Goal: Communication & Community: Ask a question

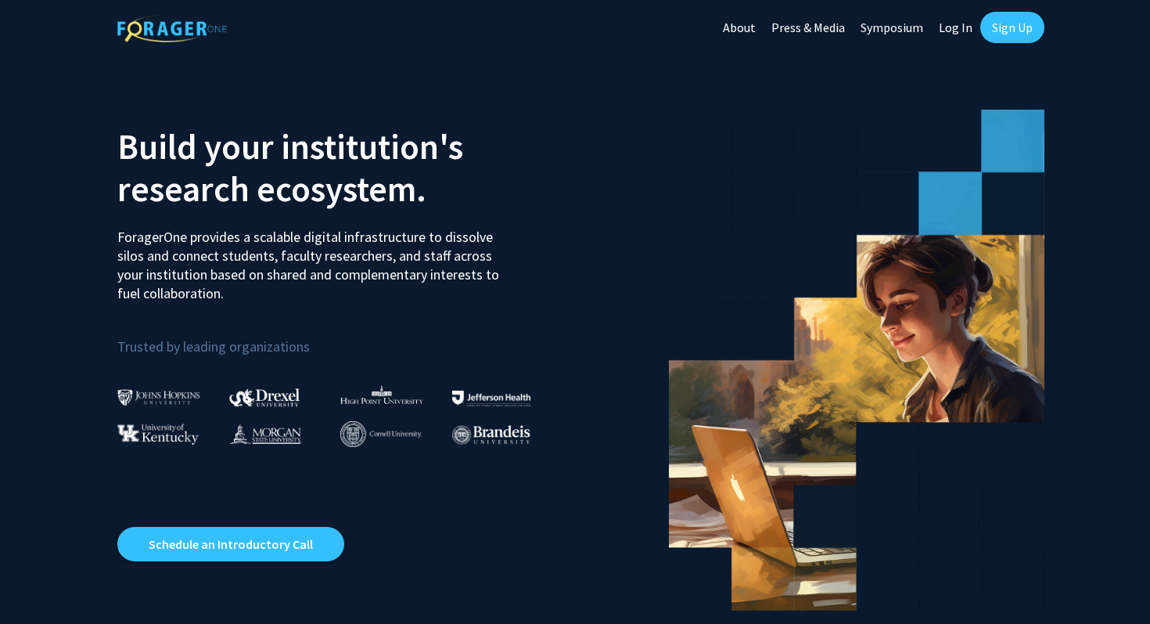
click at [965, 28] on link "Log In" at bounding box center [955, 27] width 49 height 55
select select
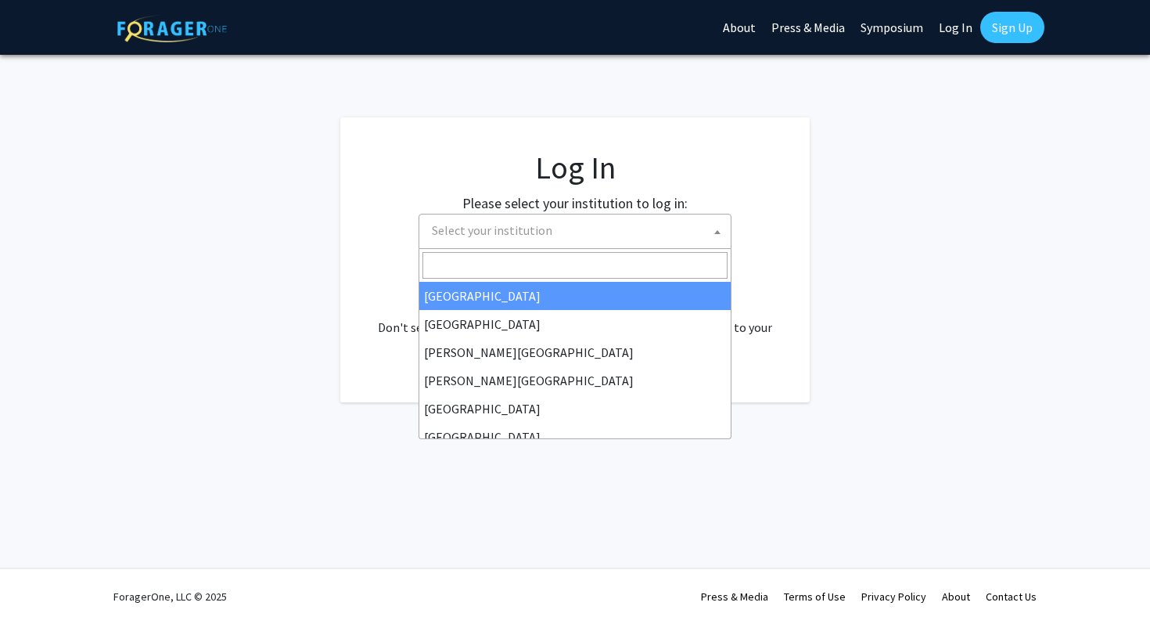
click at [628, 224] on span "Select your institution" at bounding box center [578, 230] width 305 height 32
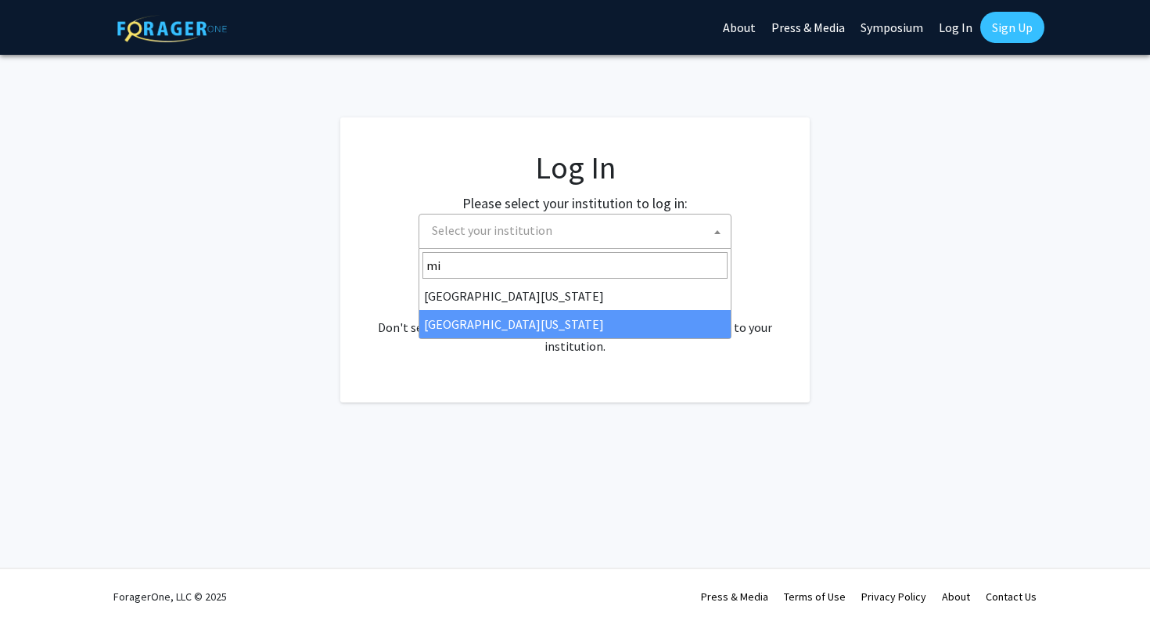
type input "mi"
select select "33"
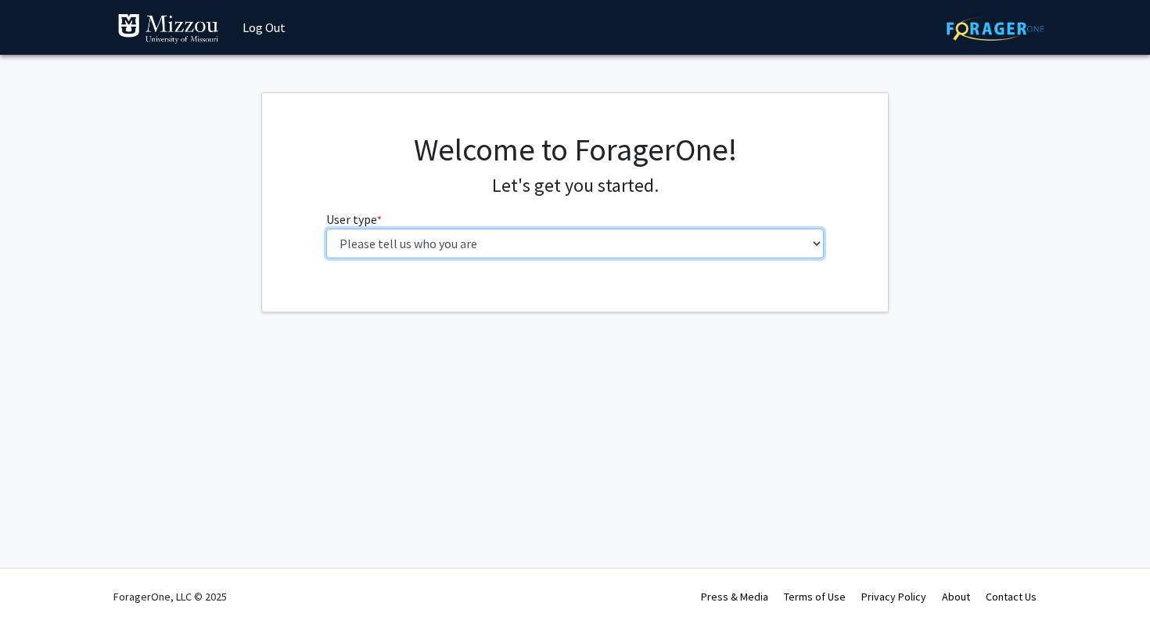
click at [528, 254] on select "Please tell us who you are Undergraduate Student Master's Student Doctoral Cand…" at bounding box center [575, 243] width 498 height 30
select select "1: undergrad"
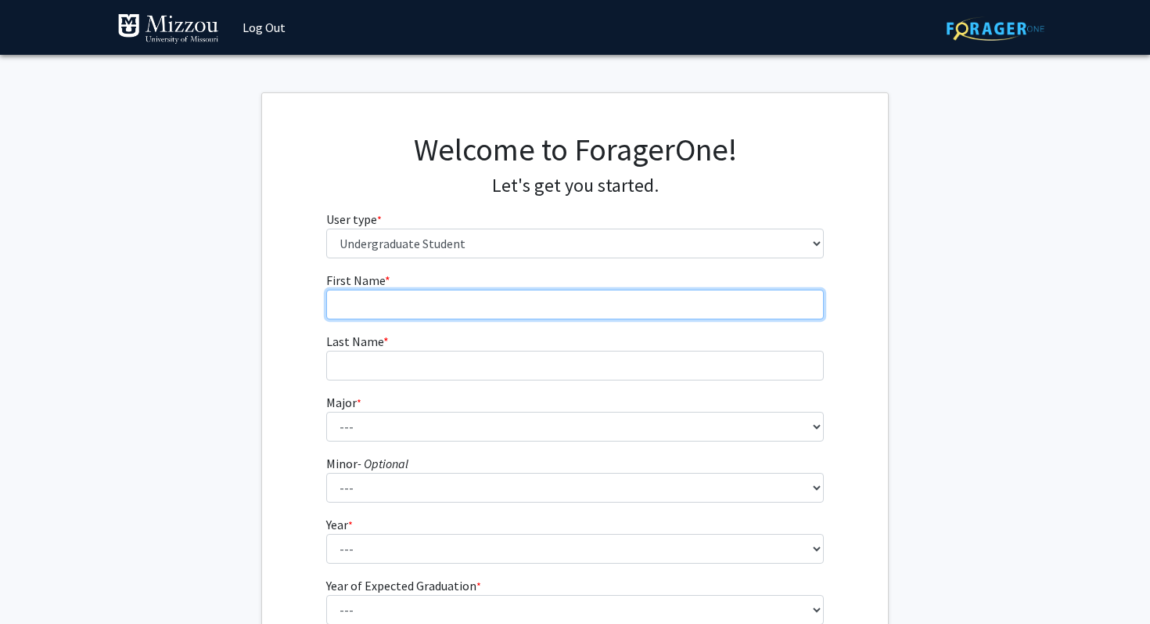
click at [450, 303] on input "First Name * required" at bounding box center [575, 304] width 498 height 30
type input "Grace"
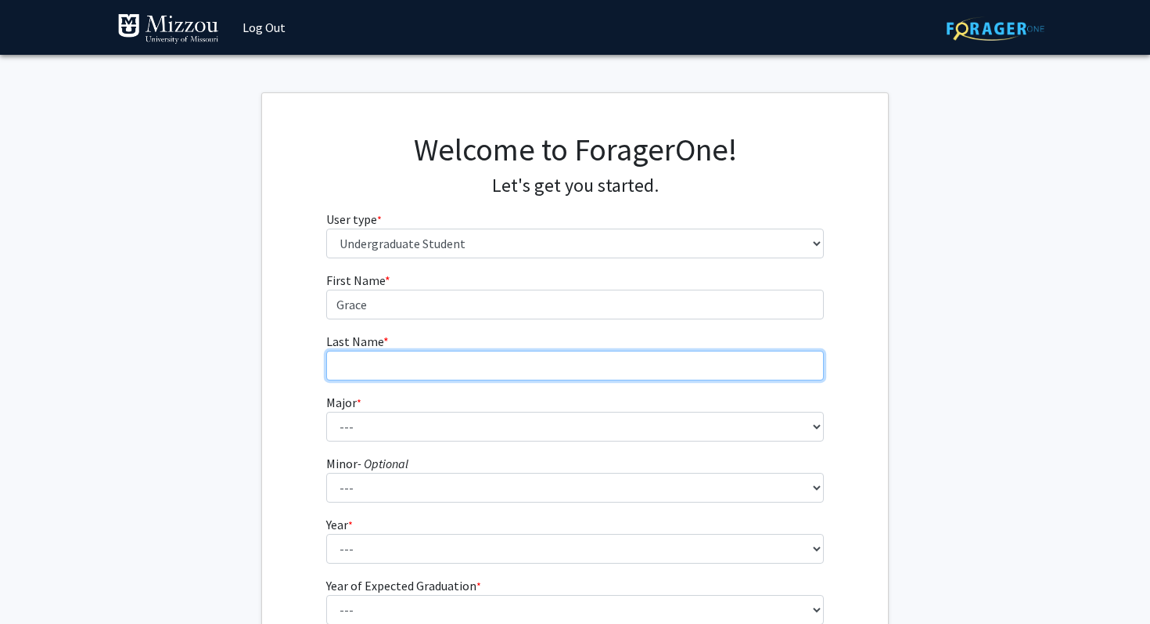
type input "[PERSON_NAME]"
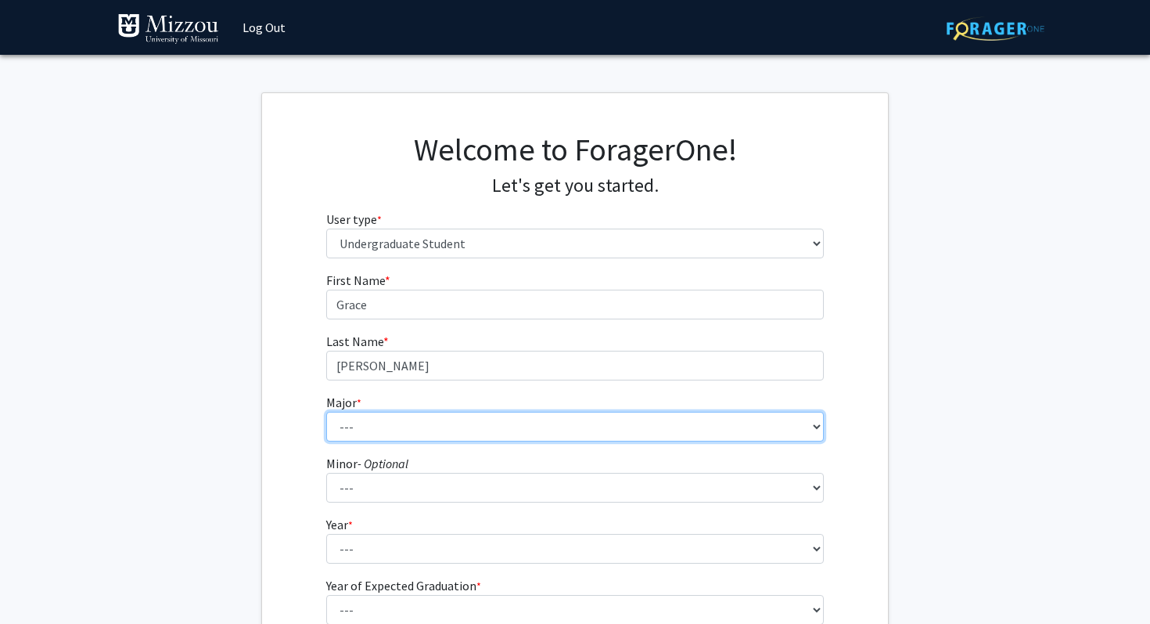
click at [411, 416] on select "--- Agribusiness Management Agricultural Education Agricultural Education: Comm…" at bounding box center [575, 427] width 498 height 30
select select "135: 2628"
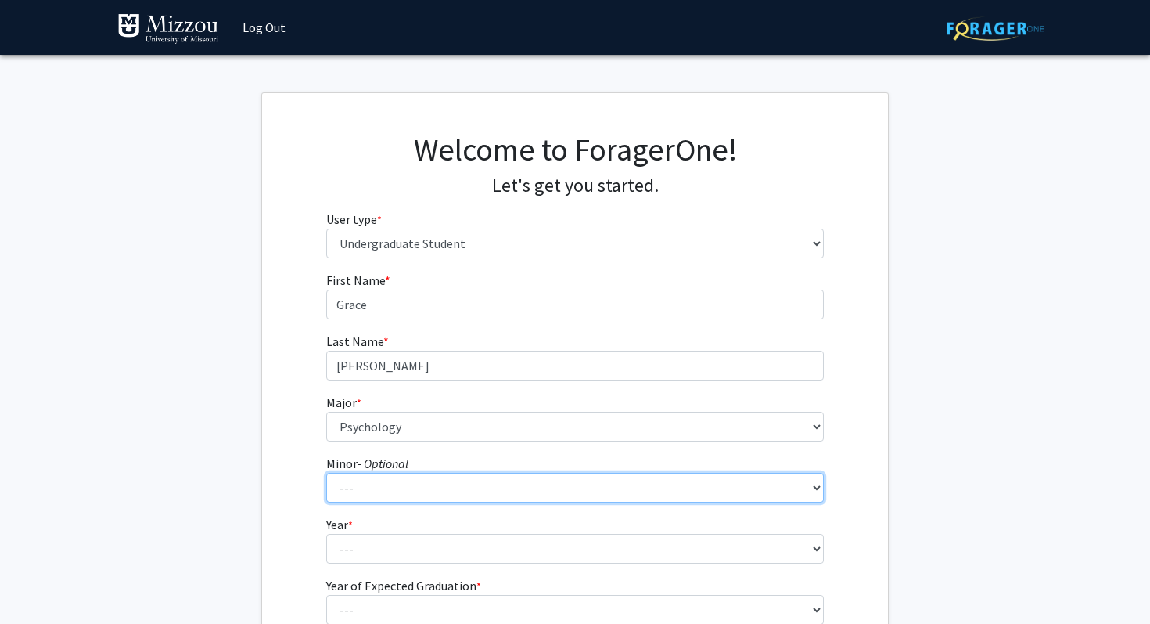
click at [453, 474] on select "--- Accountancy Aerospace Engineering Aerospace Studies Agribusiness Management…" at bounding box center [575, 488] width 498 height 30
select select "95: 2051"
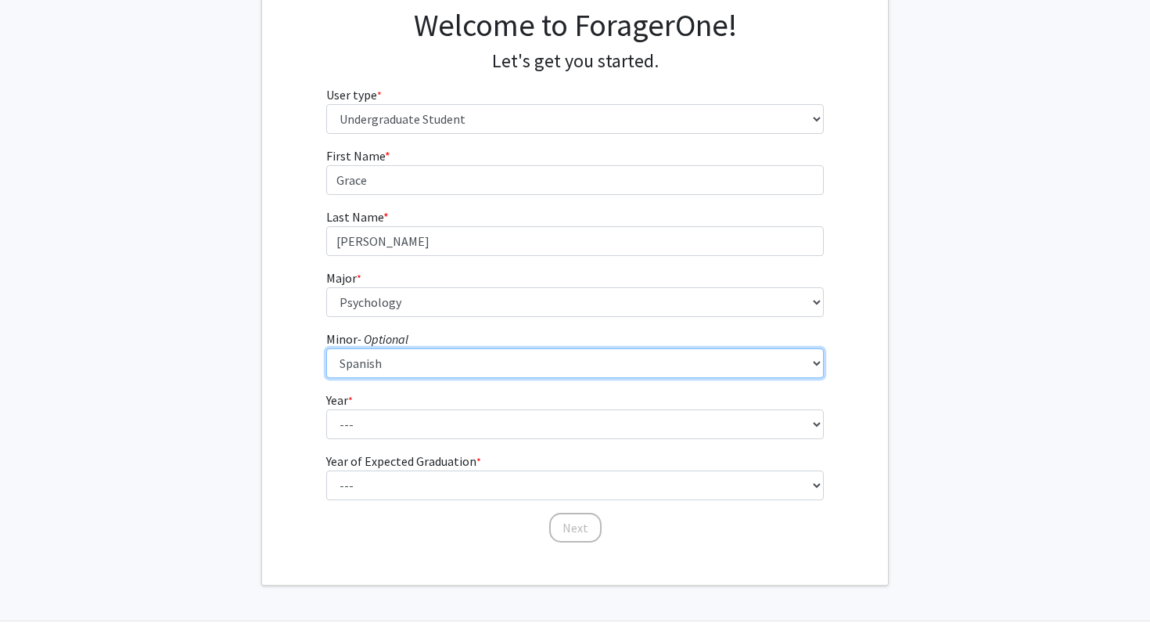
scroll to position [138, 0]
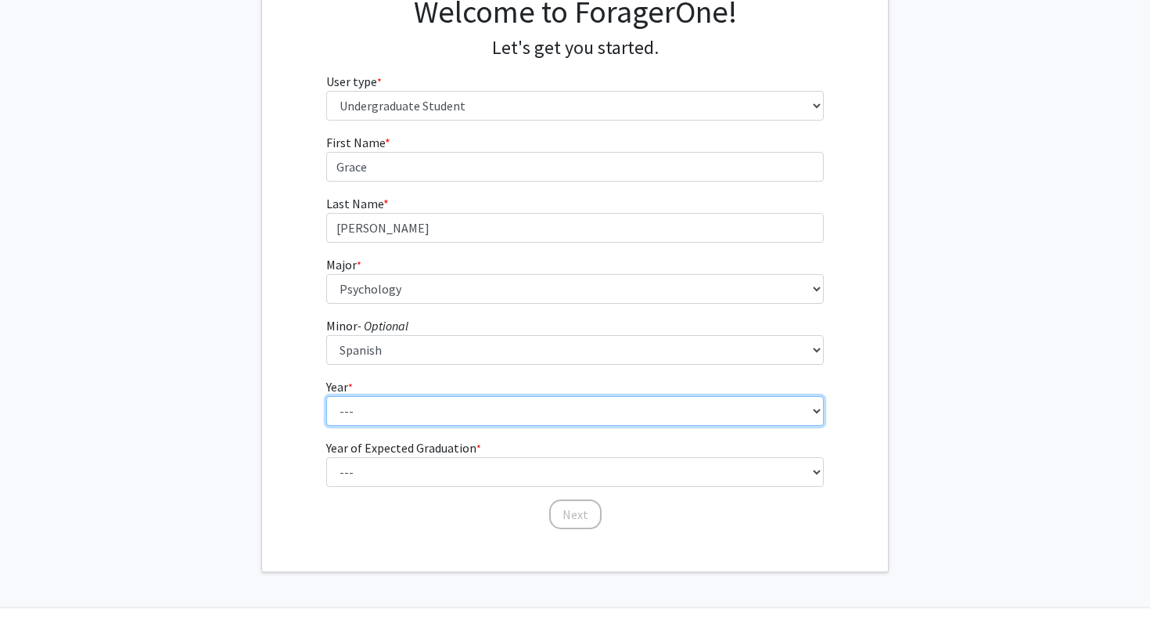
click at [473, 407] on select "--- First-year Sophomore Junior Senior Postbaccalaureate Certificate" at bounding box center [575, 411] width 498 height 30
select select "4: senior"
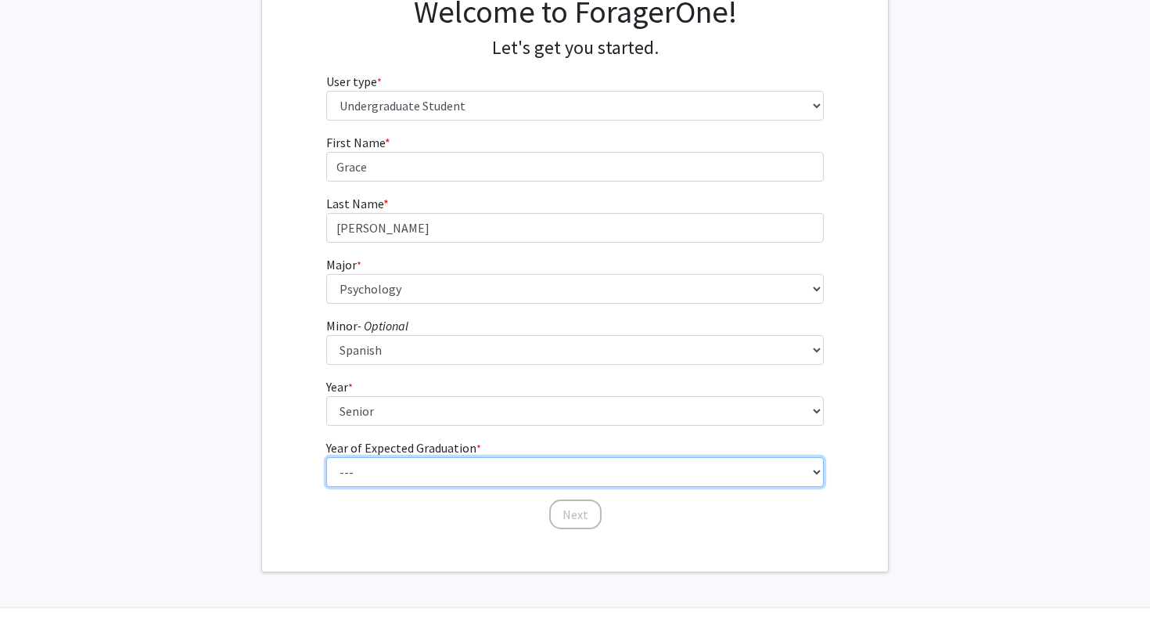
click at [409, 473] on select "--- 2025 2026 2027 2028 2029 2030 2031 2032 2033 2034" at bounding box center [575, 472] width 498 height 30
select select "2: 2026"
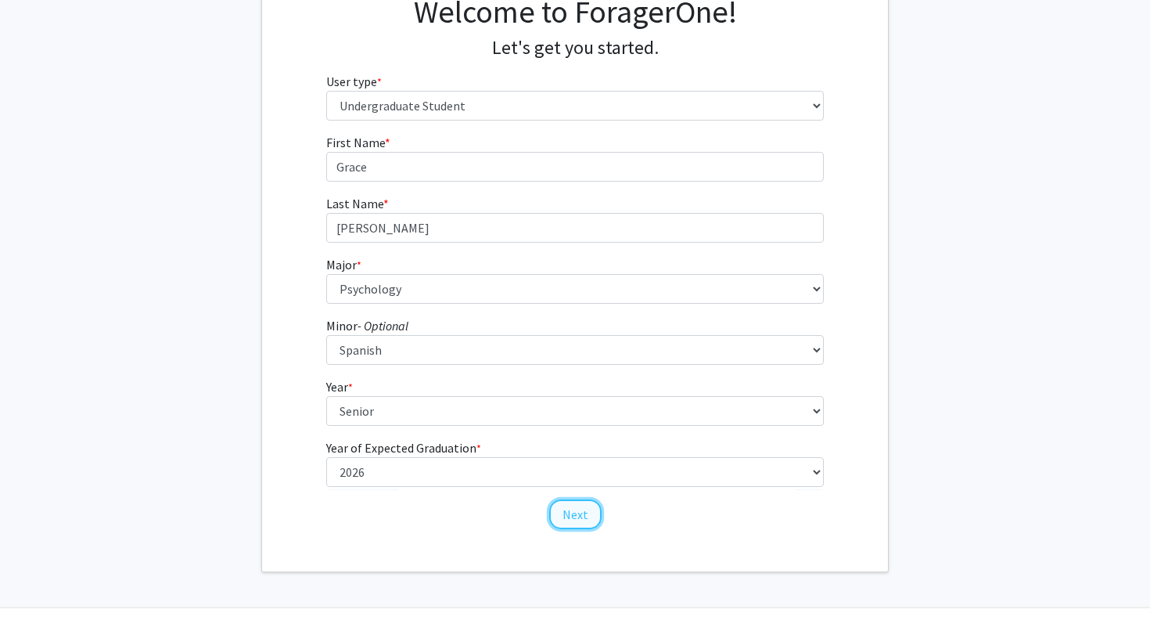
click at [572, 523] on button "Next" at bounding box center [575, 514] width 52 height 30
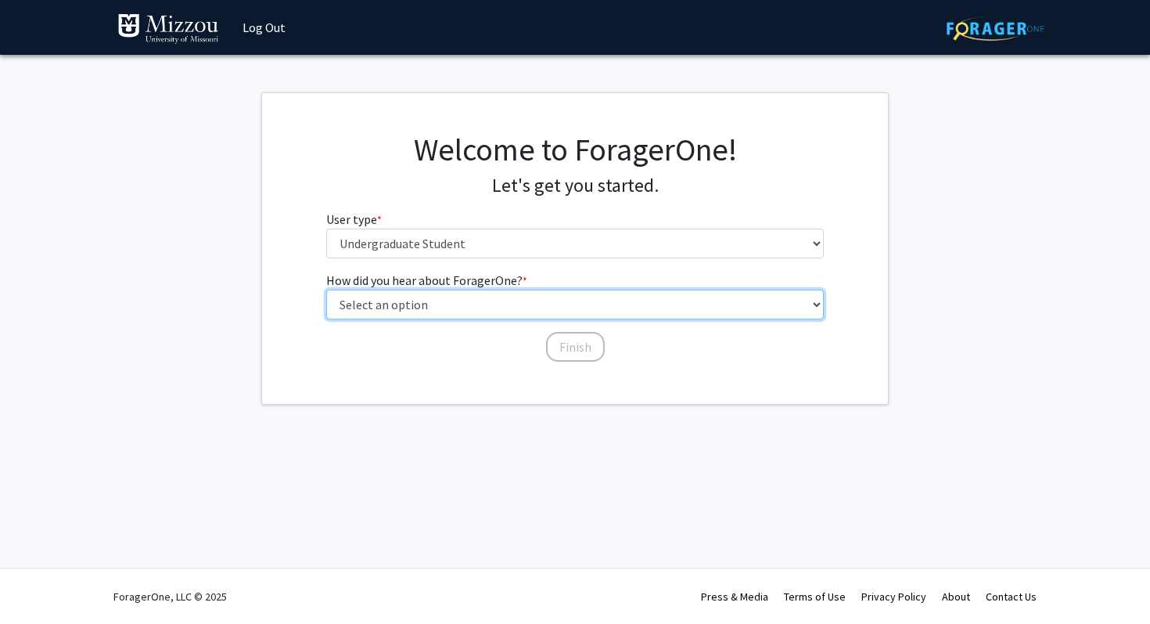
click at [541, 311] on select "Select an option Peer/student recommendation Faculty/staff recommendation Unive…" at bounding box center [575, 304] width 498 height 30
select select "4: university_email"
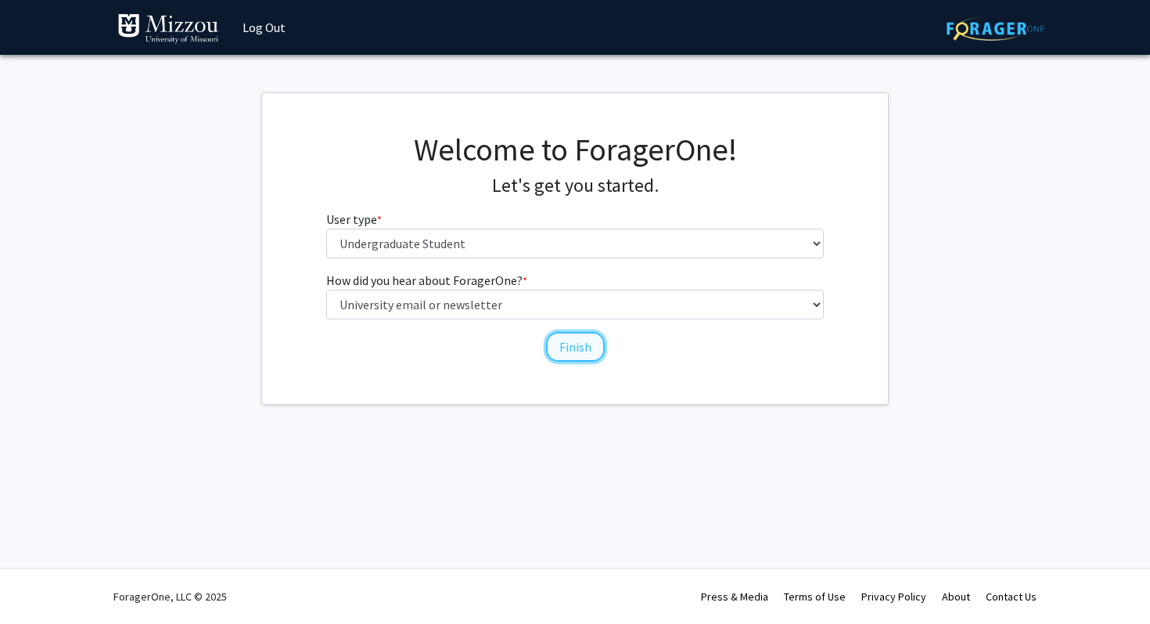
click at [563, 356] on button "Finish" at bounding box center [575, 347] width 59 height 30
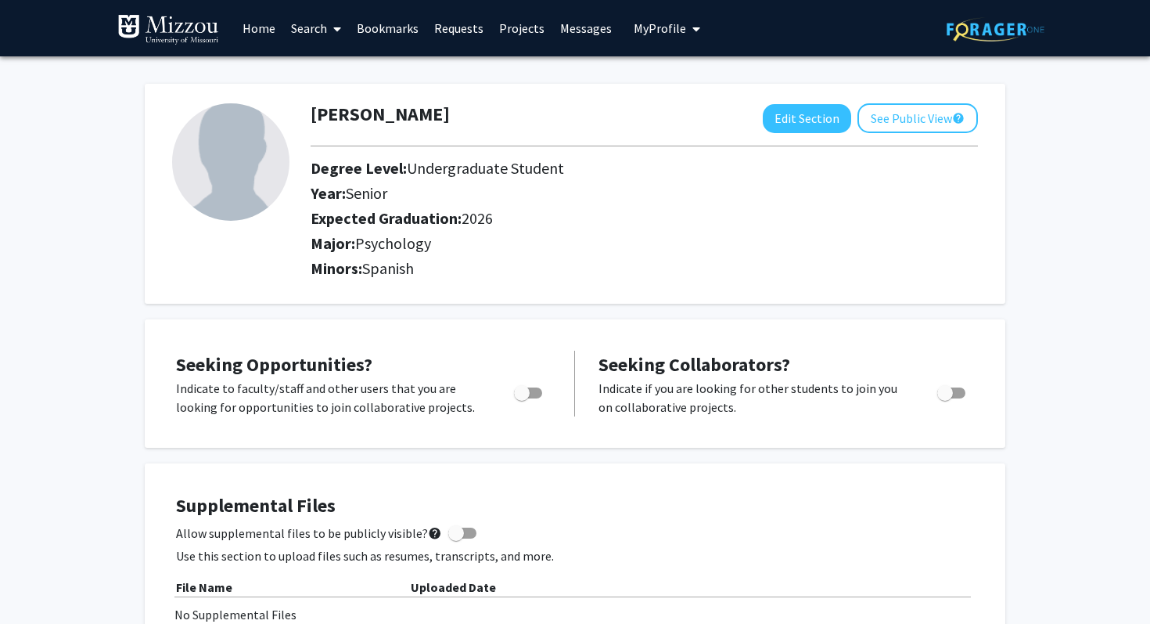
click at [641, 38] on button "My Profile" at bounding box center [667, 28] width 76 height 56
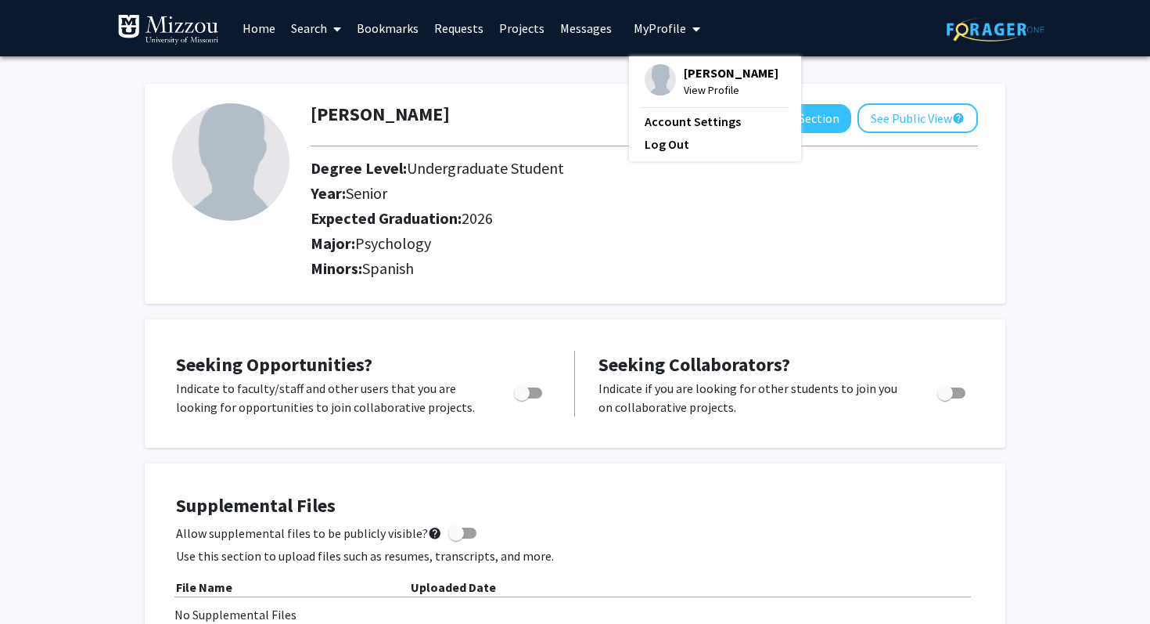
click at [562, 34] on link "Messages" at bounding box center [585, 28] width 67 height 55
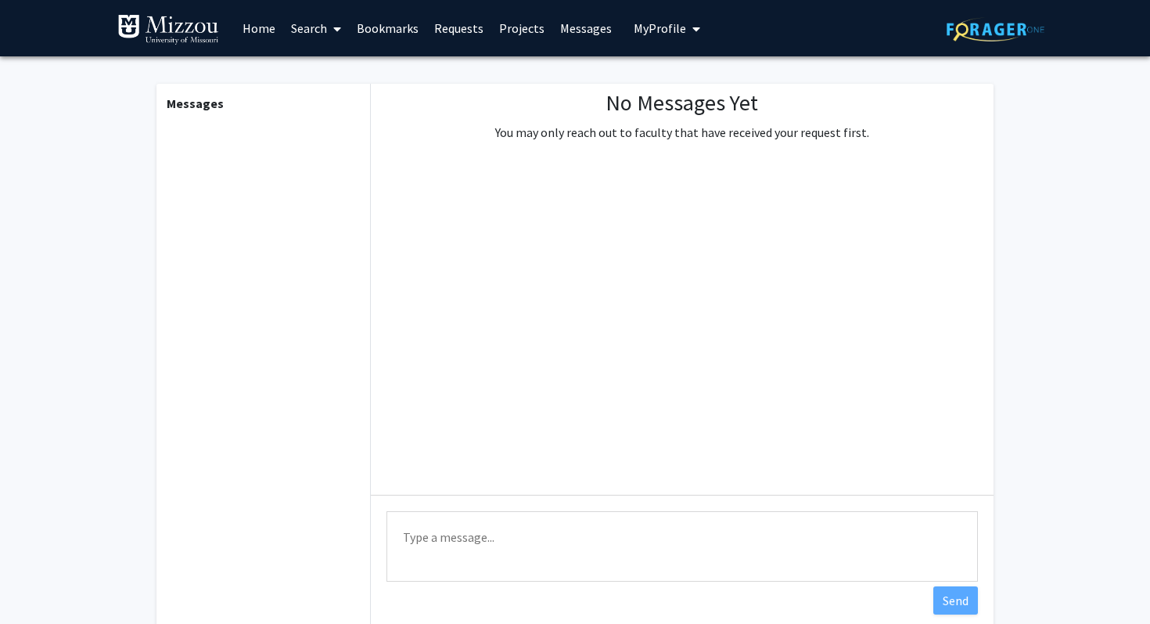
click at [530, 27] on link "Projects" at bounding box center [521, 28] width 61 height 55
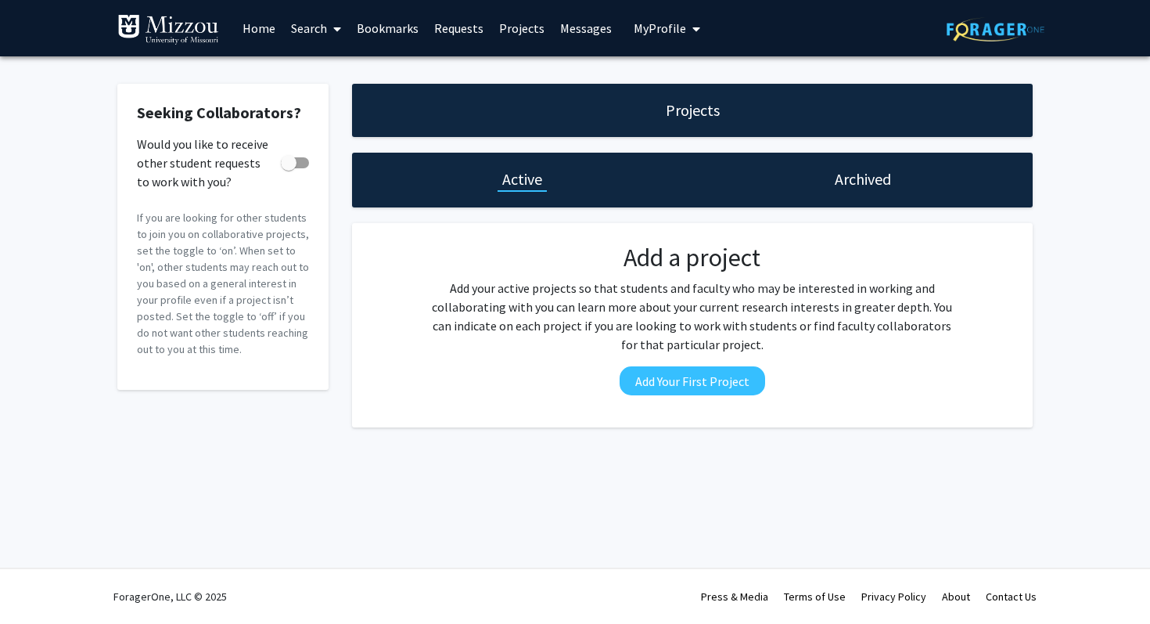
click at [466, 31] on link "Requests" at bounding box center [458, 28] width 65 height 55
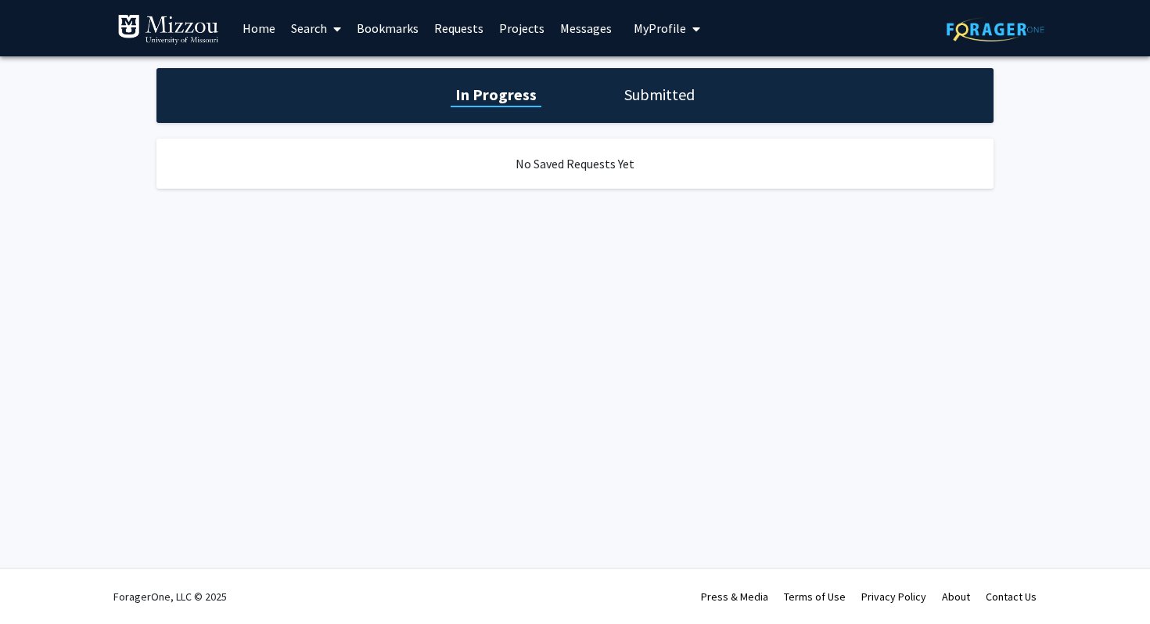
click at [403, 28] on link "Bookmarks" at bounding box center [387, 28] width 77 height 55
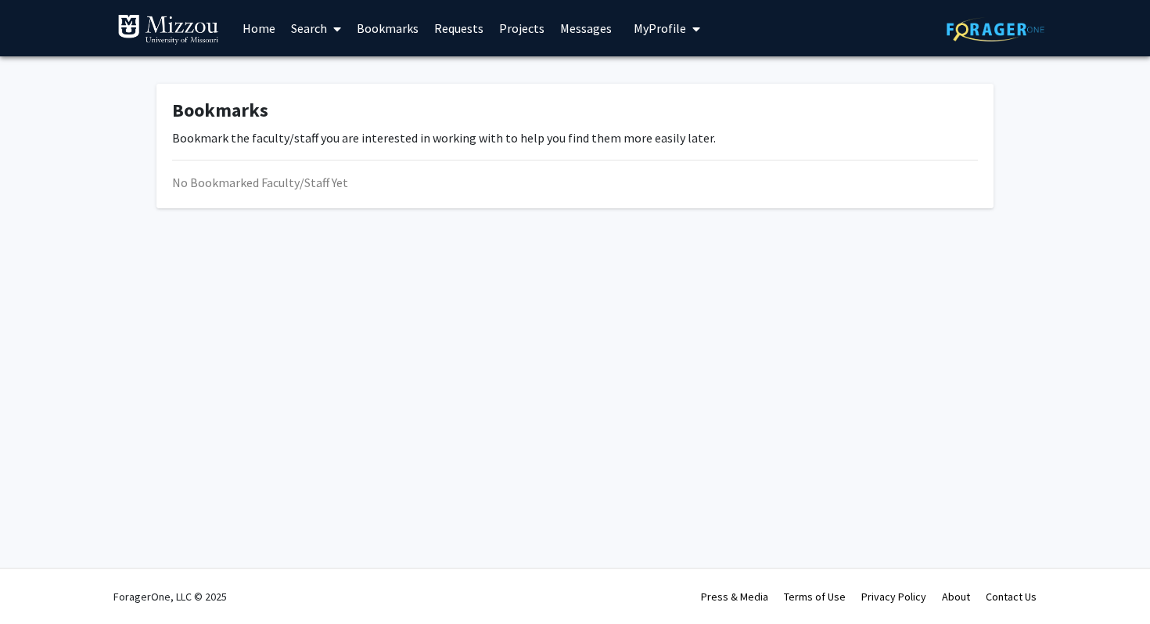
click at [321, 27] on link "Search" at bounding box center [316, 28] width 66 height 55
click at [340, 74] on span "Faculty/Staff" at bounding box center [340, 71] width 115 height 31
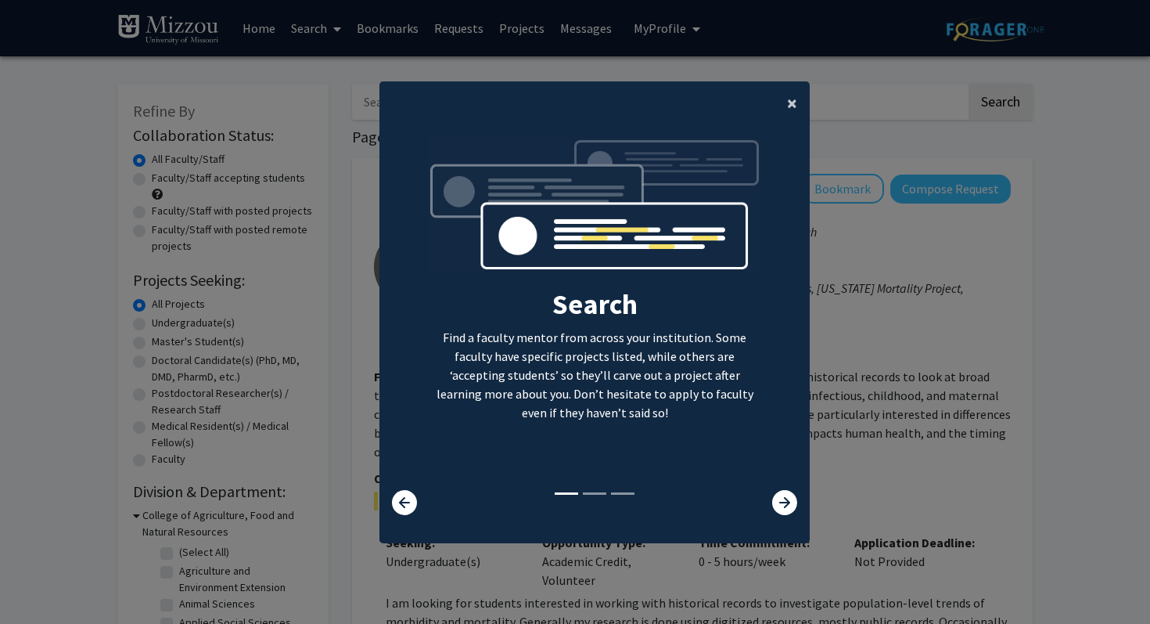
click at [798, 99] on button "×" at bounding box center [792, 103] width 35 height 44
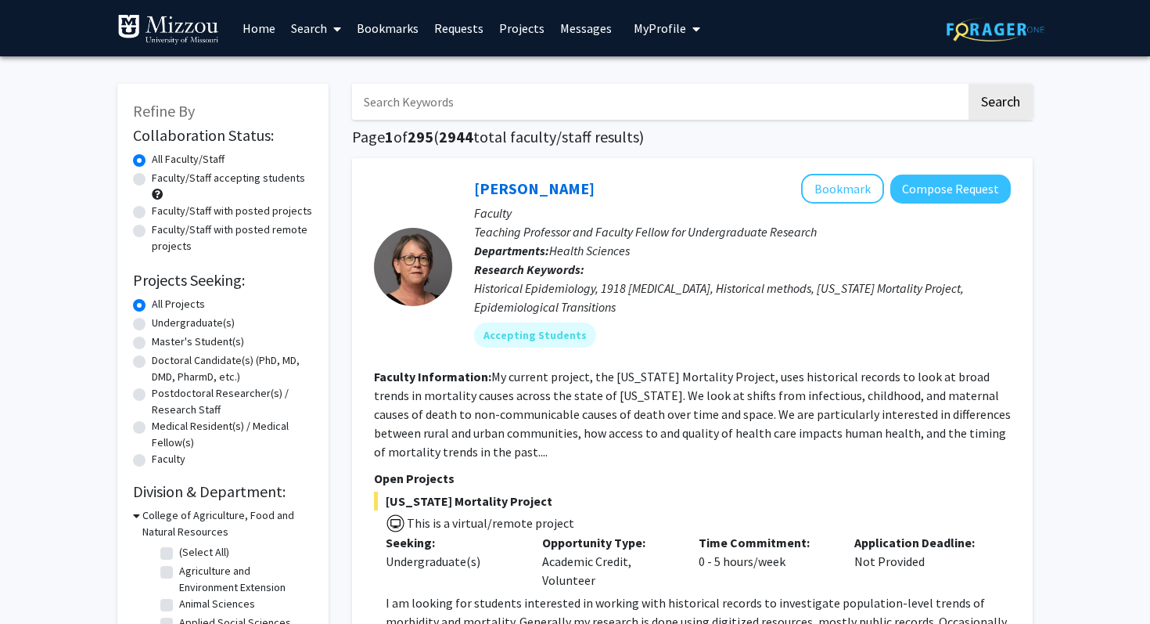
click at [541, 102] on input "Search Keywords" at bounding box center [659, 102] width 614 height 36
click at [969, 84] on button "Search" at bounding box center [1001, 102] width 64 height 36
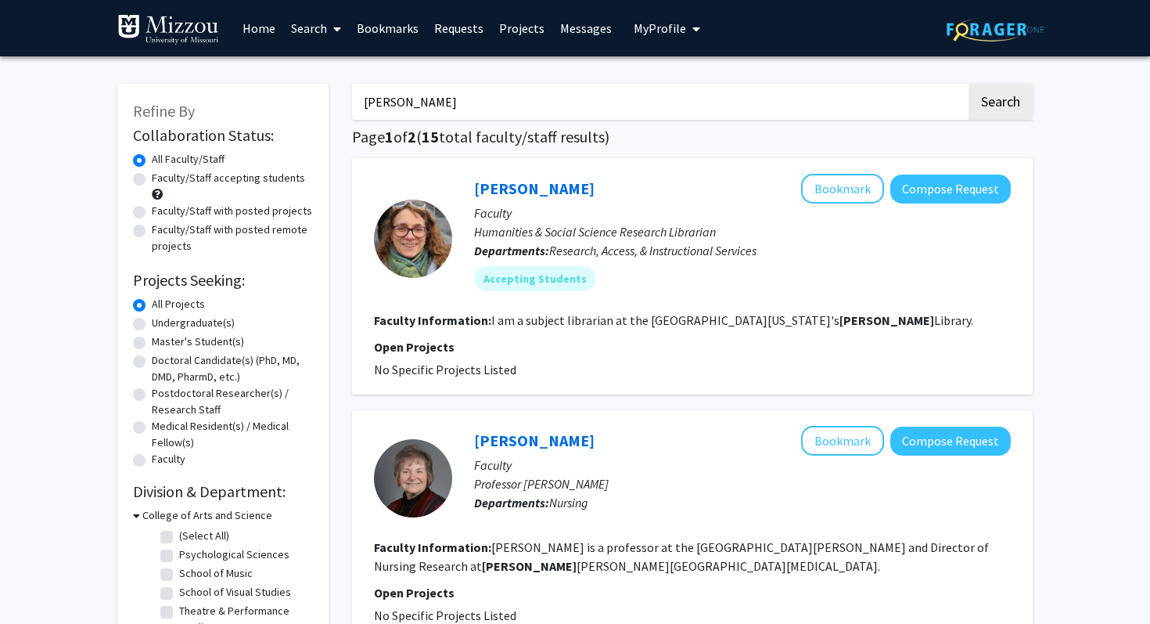
drag, startPoint x: 455, startPoint y: 92, endPoint x: 401, endPoint y: 98, distance: 55.1
click at [401, 99] on input "[PERSON_NAME]" at bounding box center [659, 102] width 614 height 36
type input "kalton"
click at [969, 84] on button "Search" at bounding box center [1001, 102] width 64 height 36
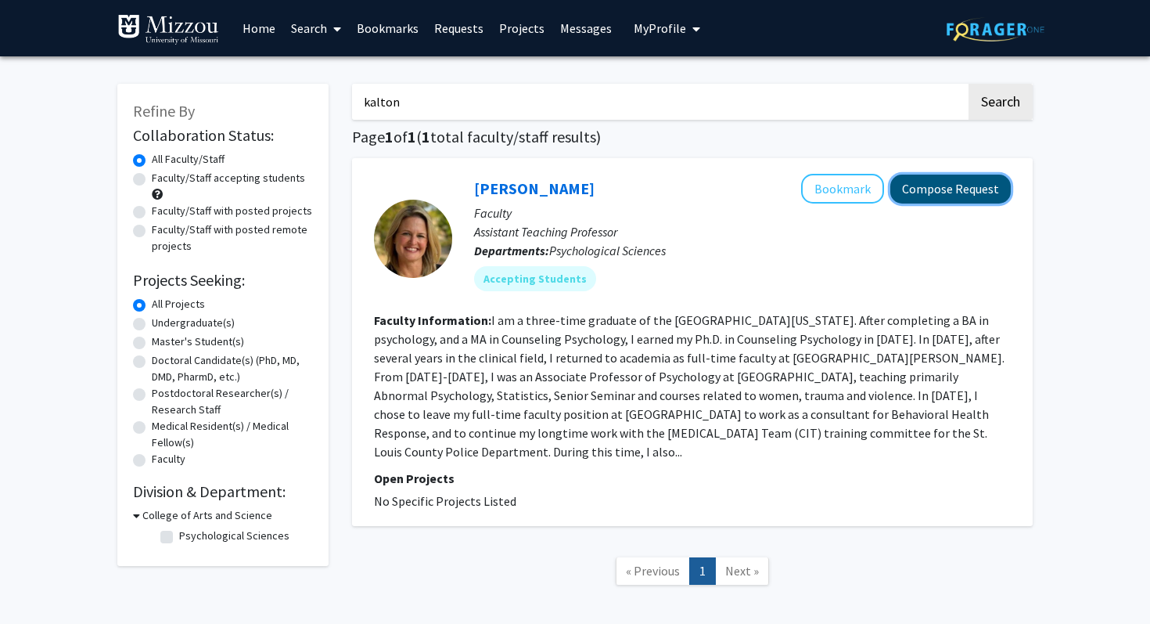
click at [940, 195] on button "Compose Request" at bounding box center [950, 188] width 120 height 29
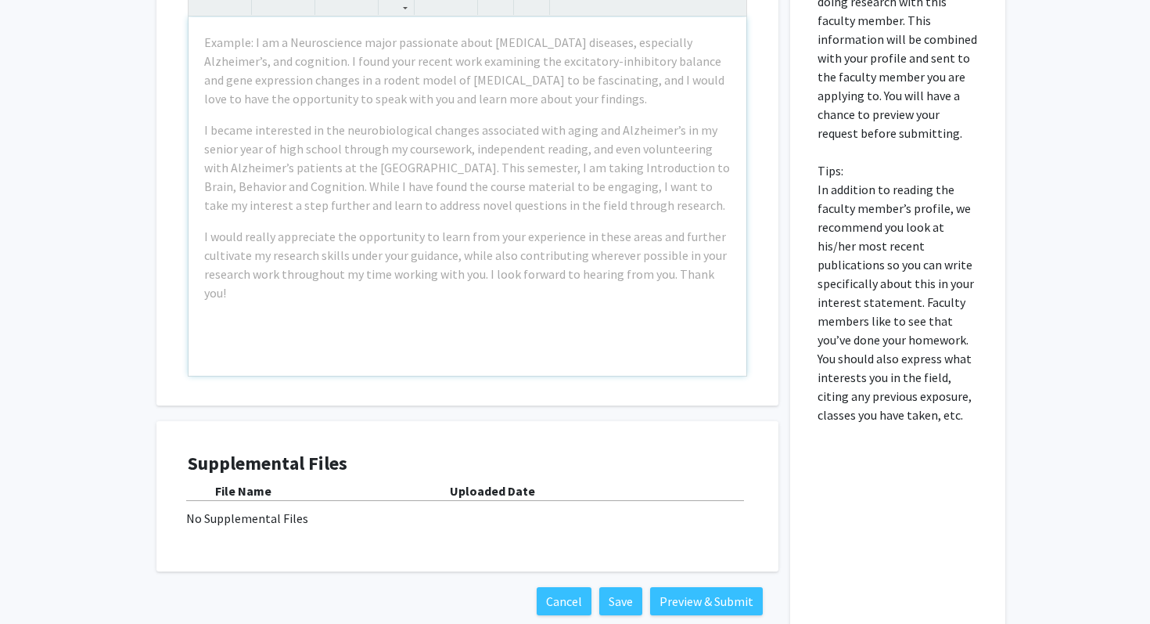
scroll to position [423, 0]
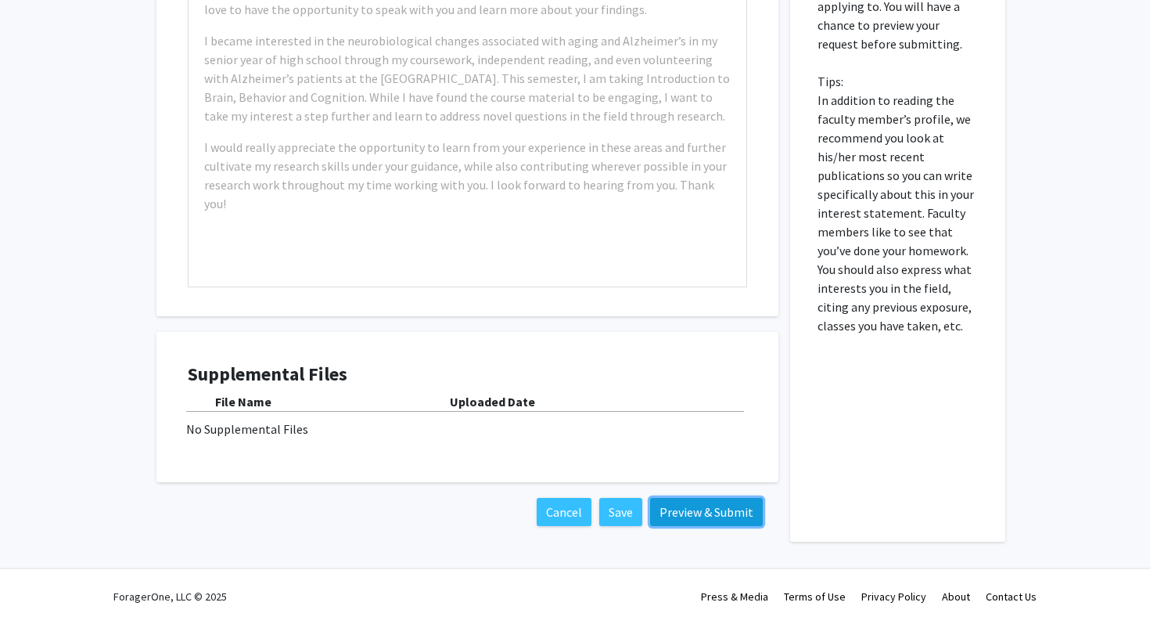
click at [678, 519] on button "Preview & Submit" at bounding box center [706, 512] width 113 height 28
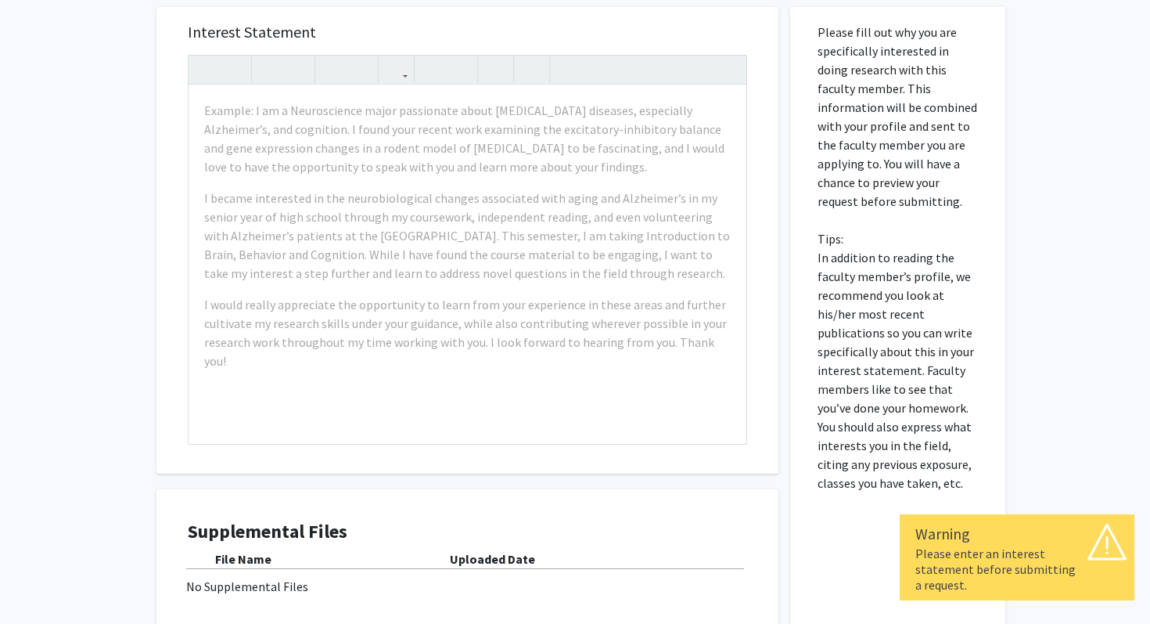
scroll to position [205, 0]
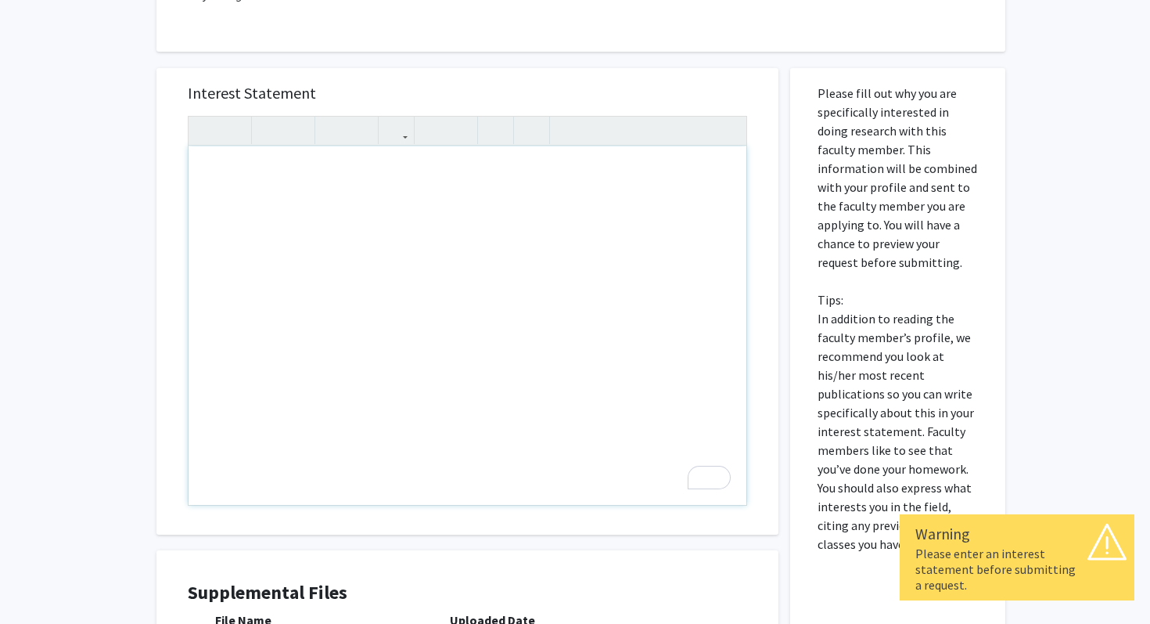
click at [523, 317] on div "To enrich screen reader interactions, please activate Accessibility in Grammarl…" at bounding box center [468, 325] width 558 height 358
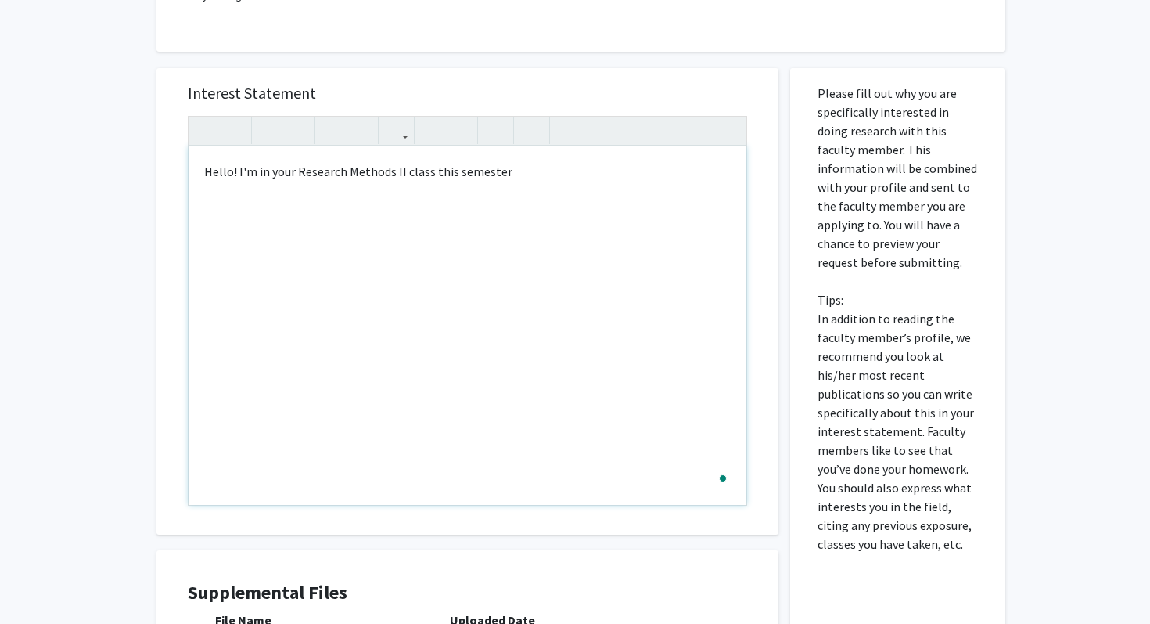
type textarea "Hello! I'm in your Research Methods II class this semester!"
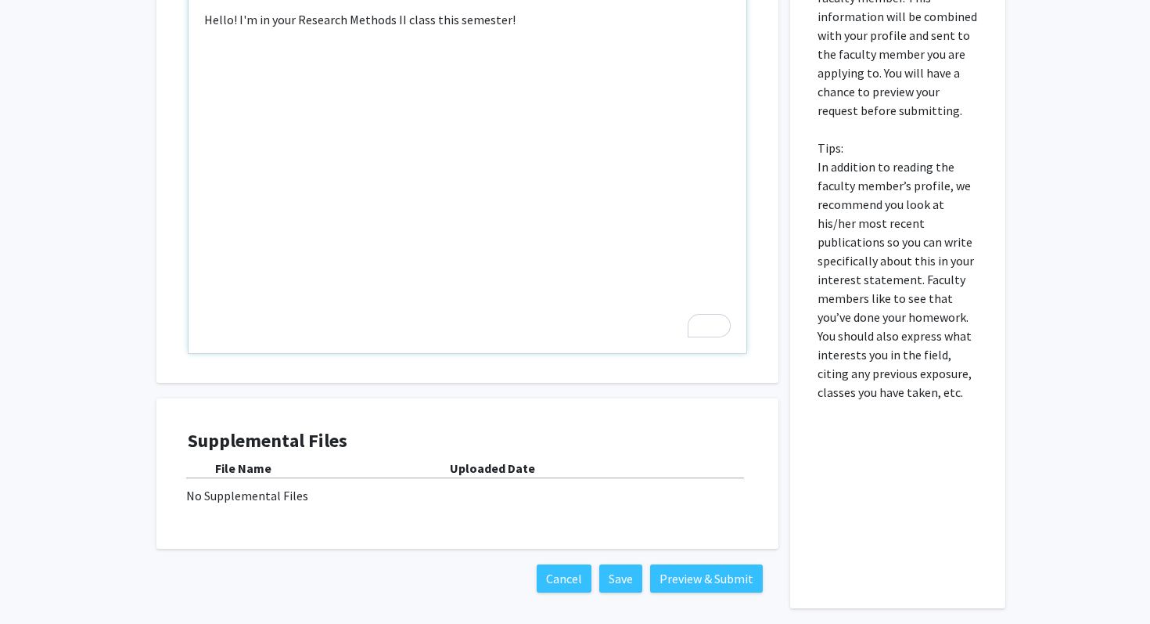
scroll to position [423, 0]
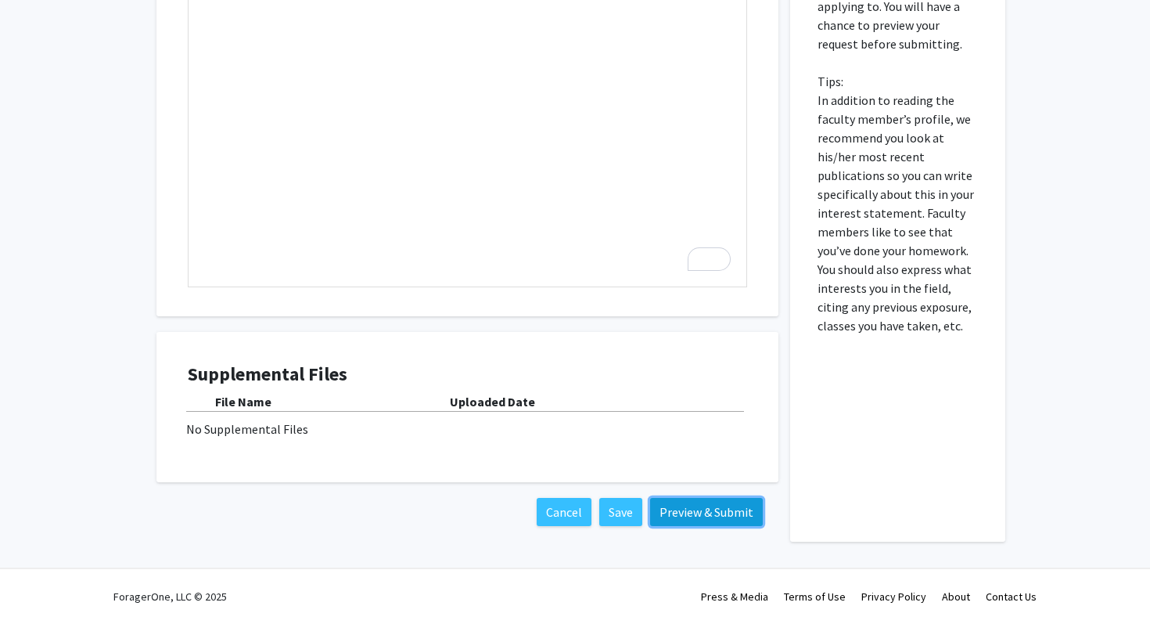
click at [705, 517] on button "Preview & Submit" at bounding box center [706, 512] width 113 height 28
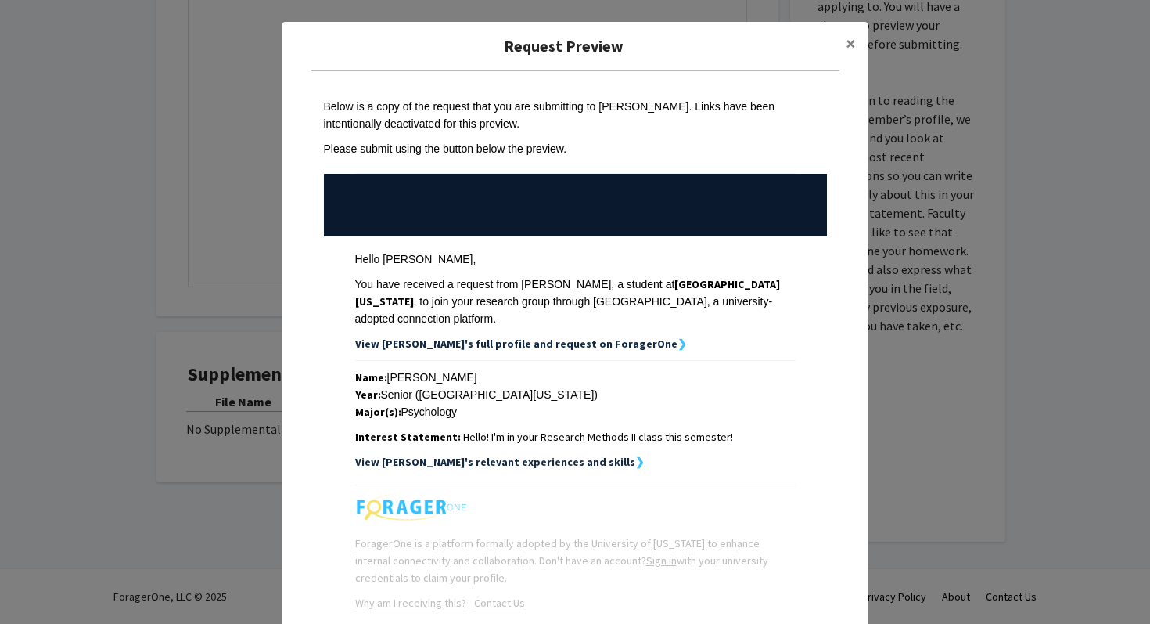
scroll to position [85, 0]
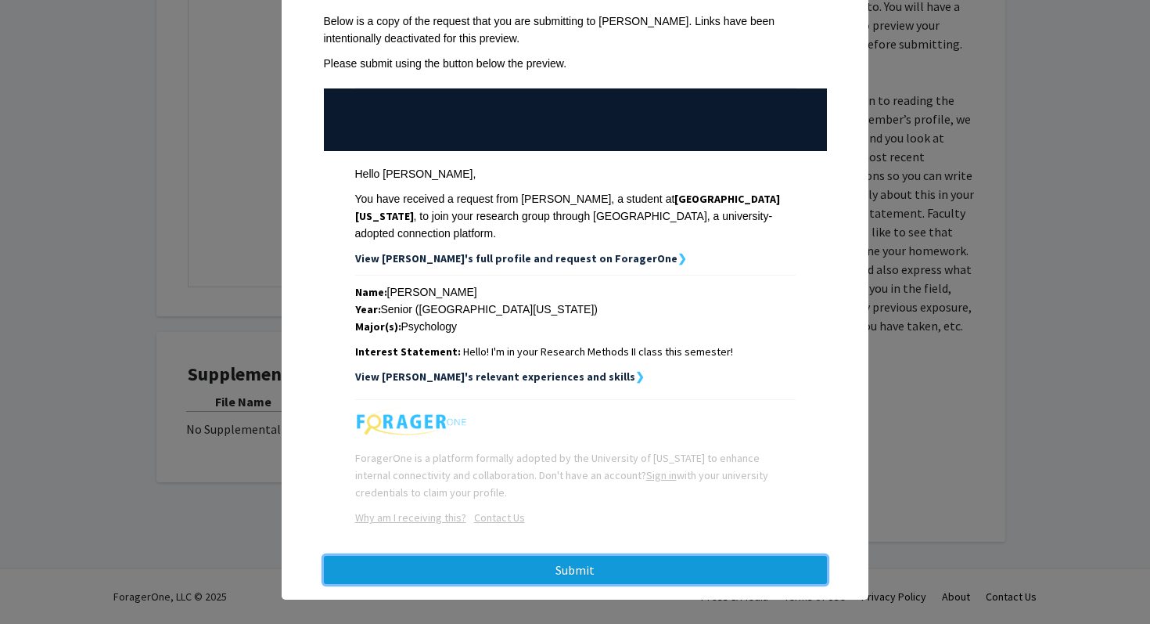
click at [601, 556] on button "Submit" at bounding box center [575, 570] width 503 height 28
